Goal: Information Seeking & Learning: Learn about a topic

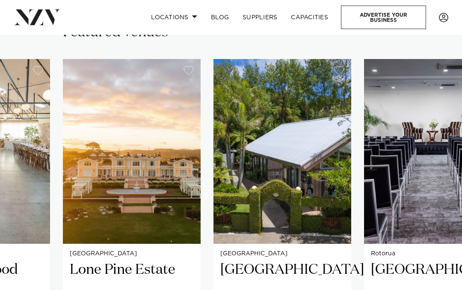
scroll to position [516, 0]
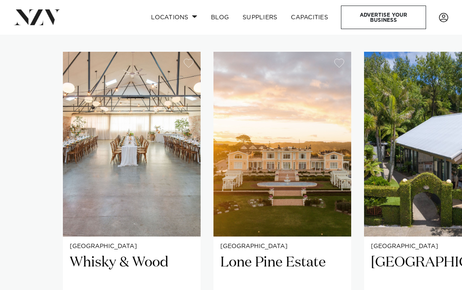
click at [160, 178] on img "1 / 38" at bounding box center [132, 144] width 138 height 185
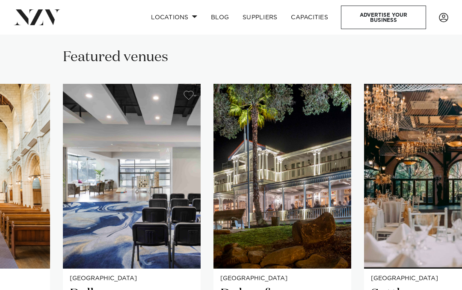
scroll to position [494, 0]
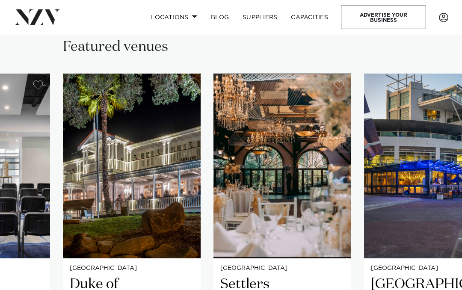
click at [276, 218] on img "9 / 38" at bounding box center [283, 166] width 138 height 185
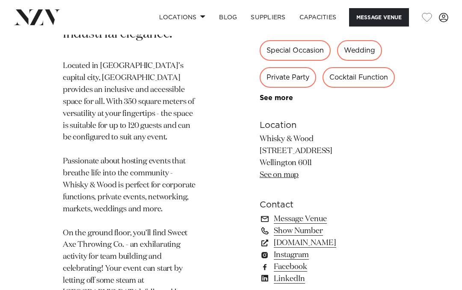
scroll to position [515, 0]
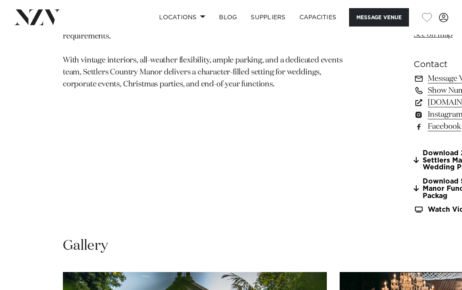
scroll to position [635, 0]
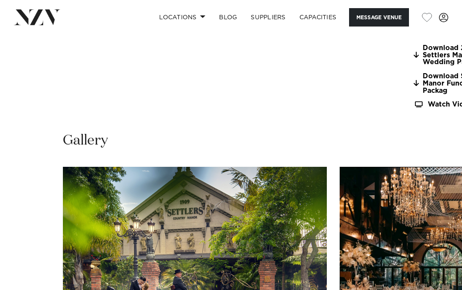
scroll to position [709, 0]
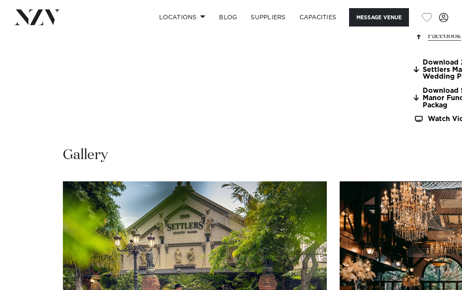
click at [414, 18] on link "[DOMAIN_NAME]" at bounding box center [453, 12] width 78 height 12
